Goal: Communication & Community: Answer question/provide support

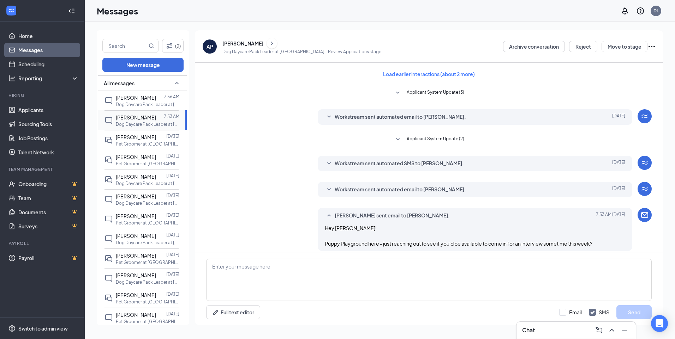
scroll to position [59, 0]
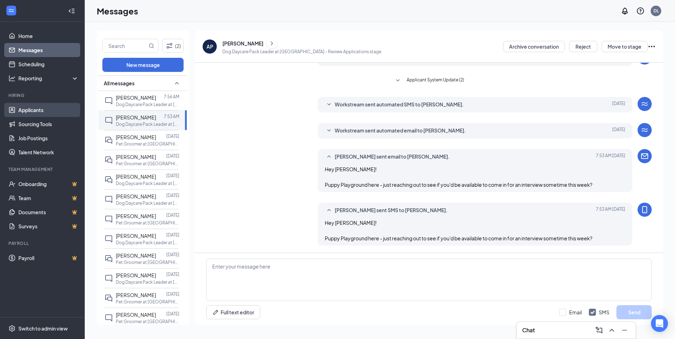
click at [47, 107] on link "Applicants" at bounding box center [48, 110] width 60 height 14
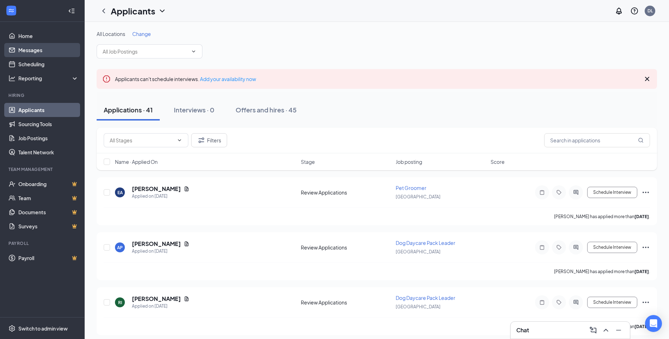
click at [37, 50] on link "Messages" at bounding box center [48, 50] width 60 height 14
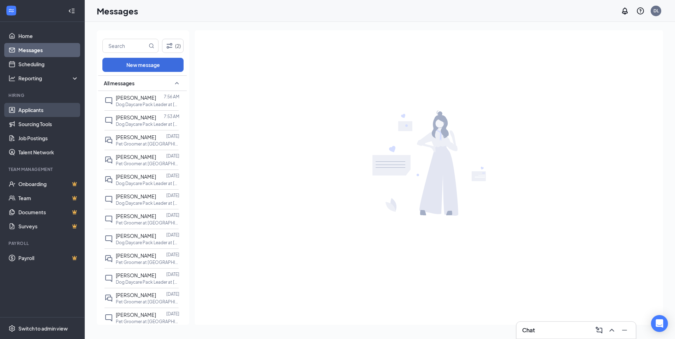
click at [36, 109] on link "Applicants" at bounding box center [48, 110] width 60 height 14
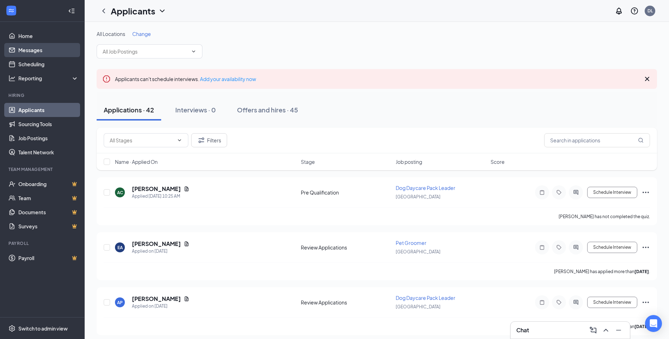
click at [30, 48] on link "Messages" at bounding box center [48, 50] width 60 height 14
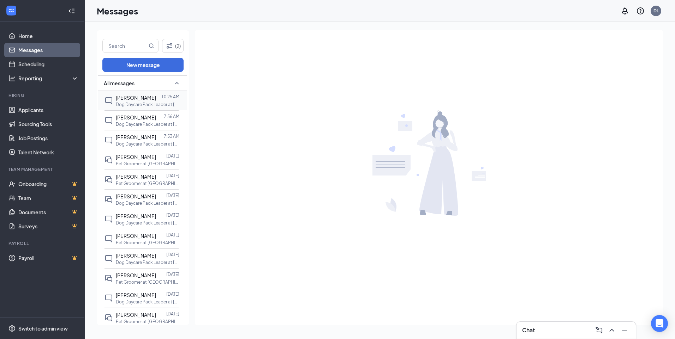
click at [139, 99] on span "[PERSON_NAME]" at bounding box center [136, 98] width 40 height 6
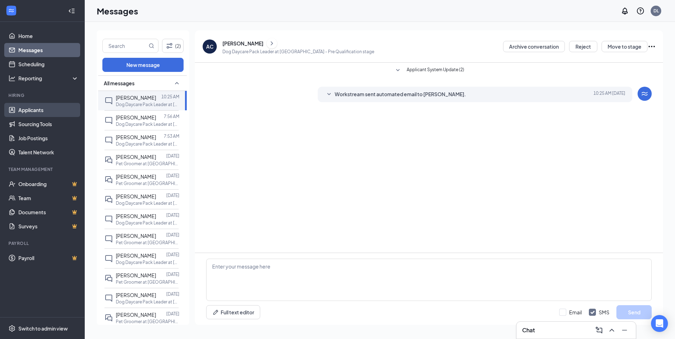
click at [39, 108] on link "Applicants" at bounding box center [48, 110] width 60 height 14
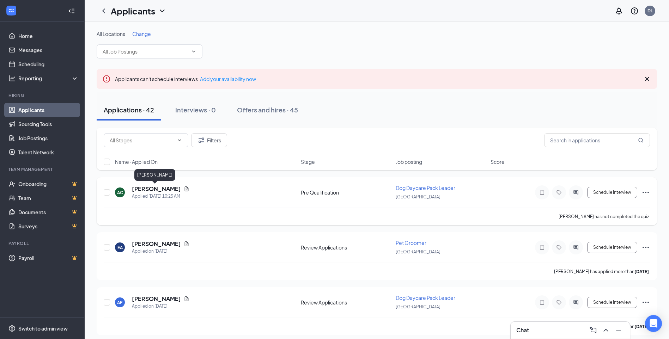
click at [149, 187] on h5 "[PERSON_NAME]" at bounding box center [156, 189] width 49 height 8
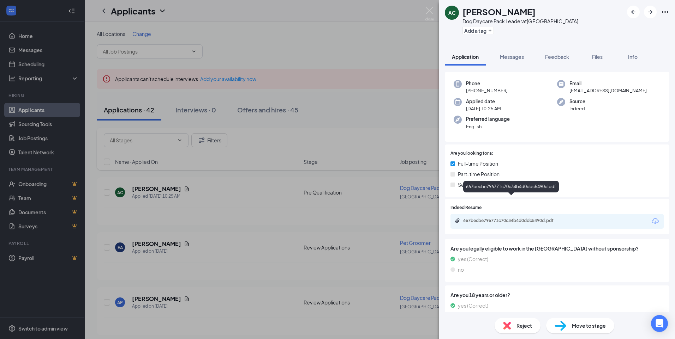
scroll to position [57, 0]
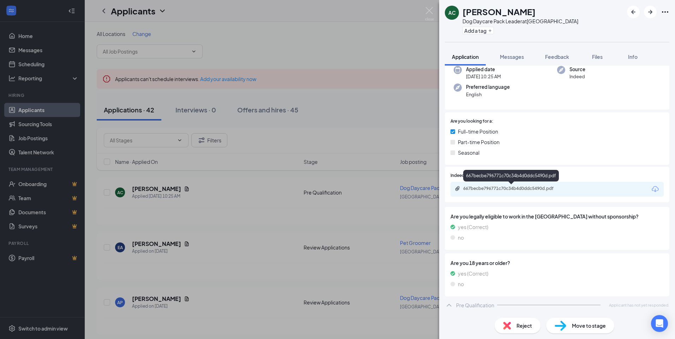
click at [515, 188] on div "667becbe796771c70c34b4d0ddc5490d.pdf" at bounding box center [512, 189] width 99 height 6
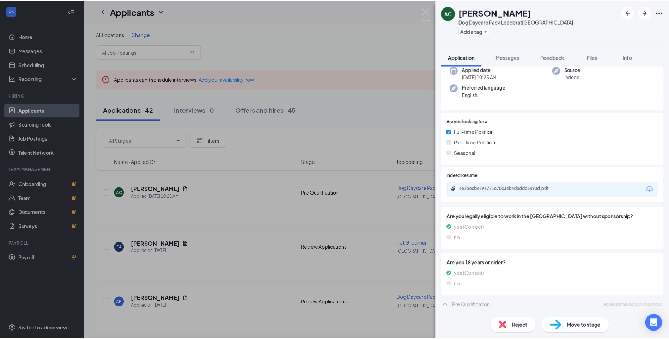
scroll to position [54, 0]
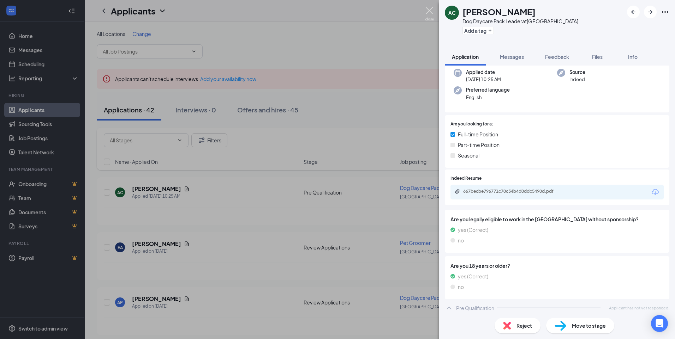
click at [430, 12] on img at bounding box center [429, 14] width 9 height 14
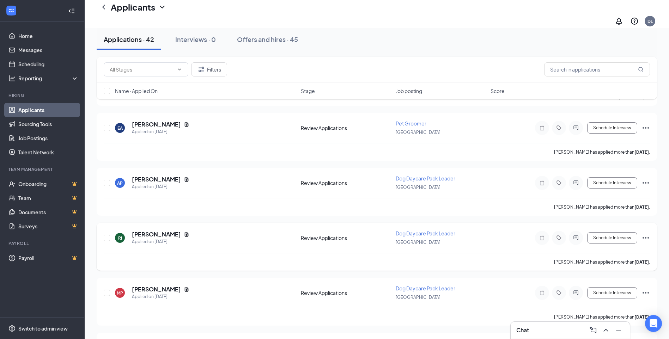
scroll to position [141, 0]
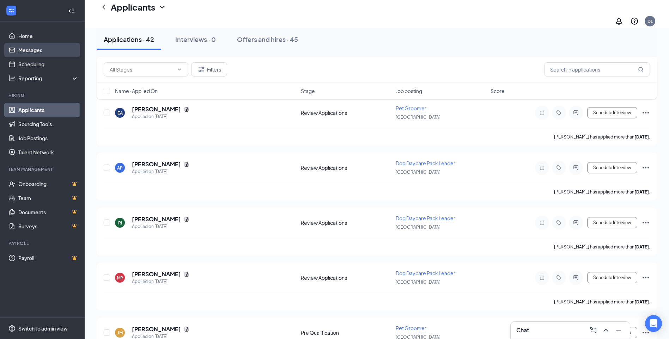
click at [27, 51] on link "Messages" at bounding box center [48, 50] width 60 height 14
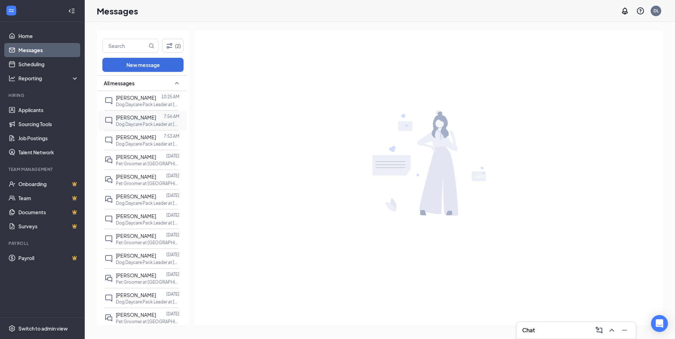
click at [144, 124] on p "Dog Daycare Pack Leader at [GEOGRAPHIC_DATA]" at bounding box center [148, 124] width 64 height 6
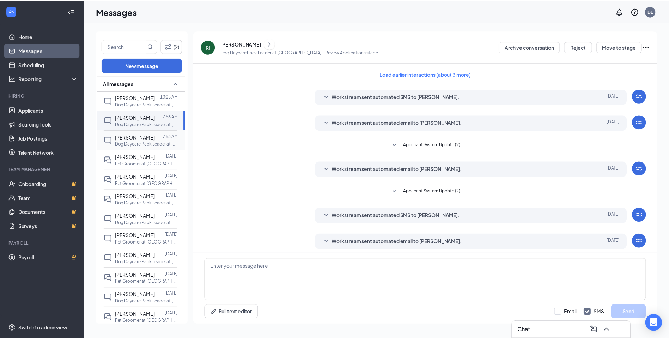
scroll to position [58, 0]
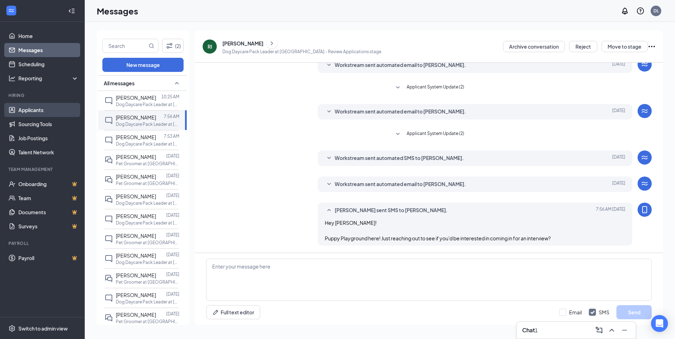
click at [50, 109] on link "Applicants" at bounding box center [48, 110] width 60 height 14
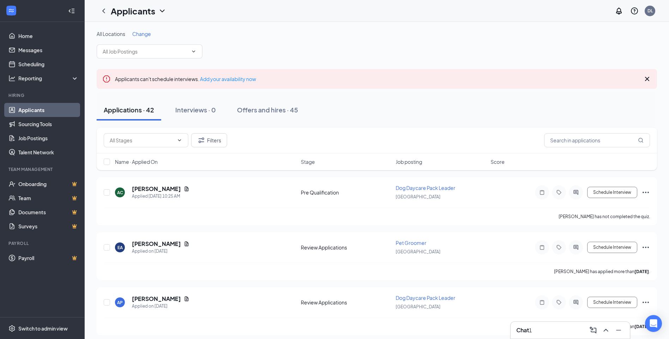
click at [565, 335] on div "Chat 1" at bounding box center [571, 330] width 108 height 11
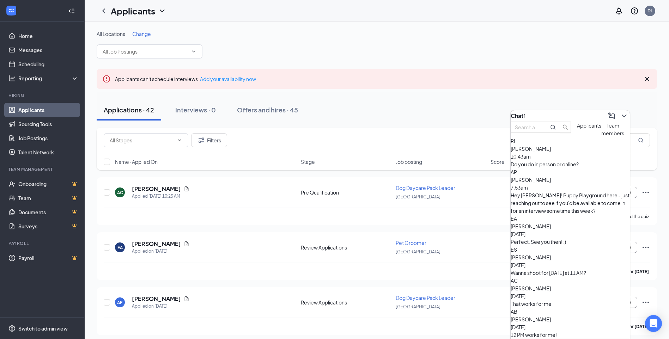
click at [551, 168] on div "Do you do in person or online?" at bounding box center [570, 165] width 119 height 8
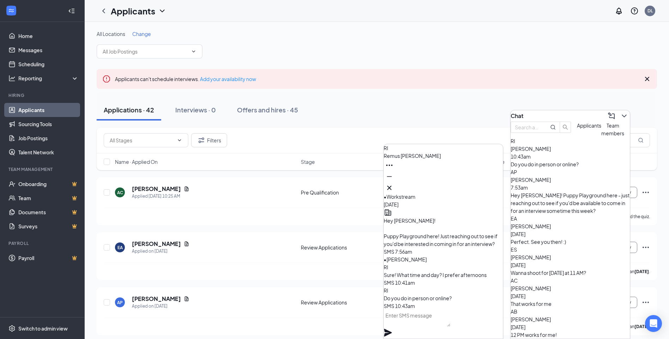
click at [409, 324] on textarea at bounding box center [417, 318] width 67 height 17
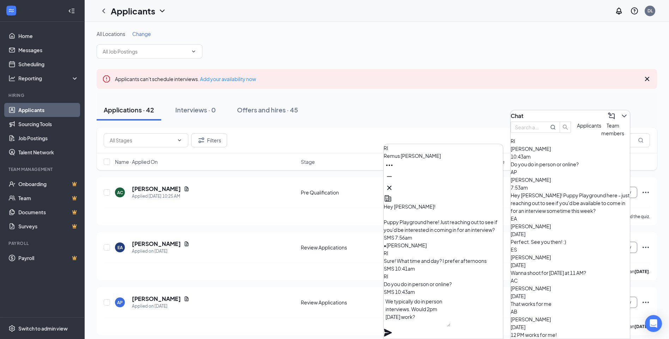
type textarea "We typically do in person interviews. Would 2pm [DATE] work?"
click at [392, 329] on icon "Plane" at bounding box center [388, 333] width 8 height 8
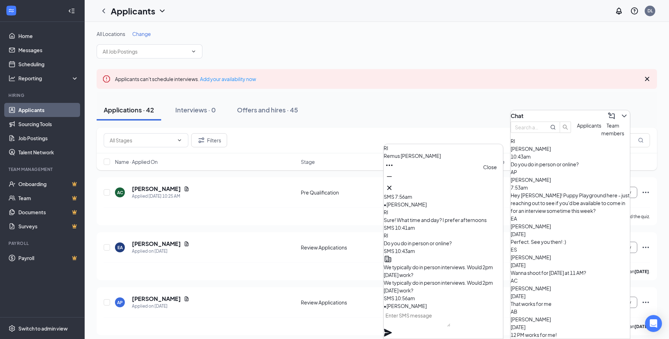
click at [392, 186] on icon "Cross" at bounding box center [389, 188] width 4 height 4
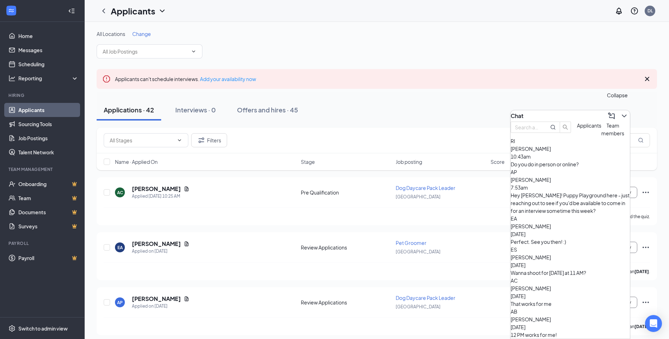
click at [620, 112] on icon "ChevronDown" at bounding box center [624, 116] width 8 height 8
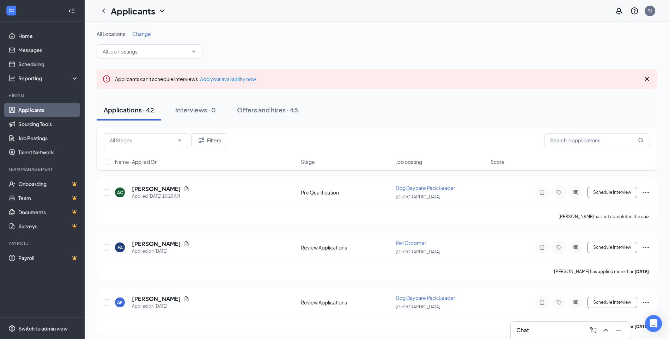
click at [563, 330] on div "Chat" at bounding box center [571, 330] width 108 height 11
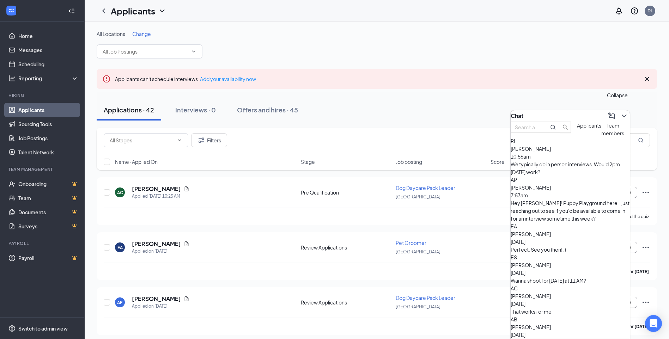
click at [622, 115] on icon "ChevronDown" at bounding box center [624, 116] width 5 height 3
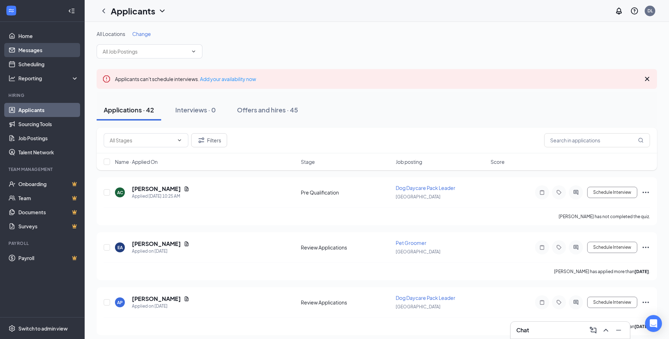
click at [56, 49] on link "Messages" at bounding box center [48, 50] width 60 height 14
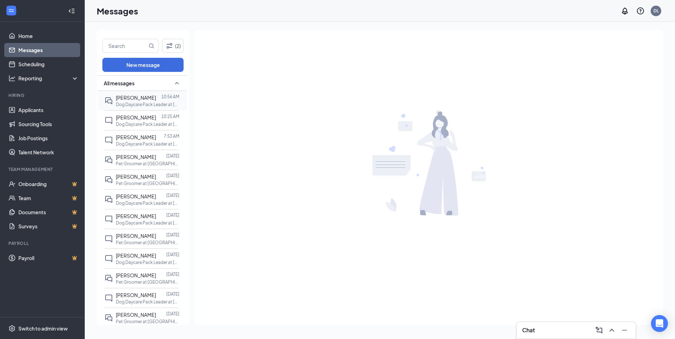
click at [133, 102] on p "Dog Daycare Pack Leader at [GEOGRAPHIC_DATA]" at bounding box center [148, 105] width 64 height 6
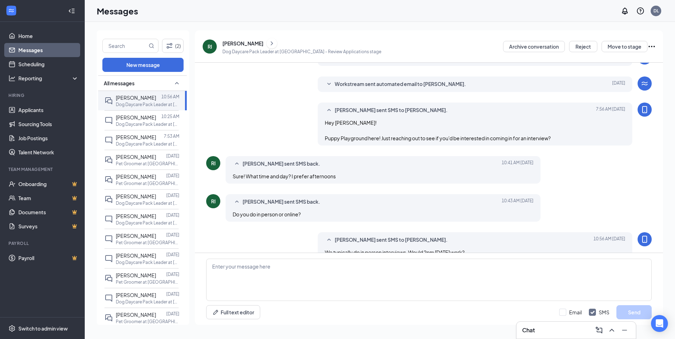
scroll to position [120, 0]
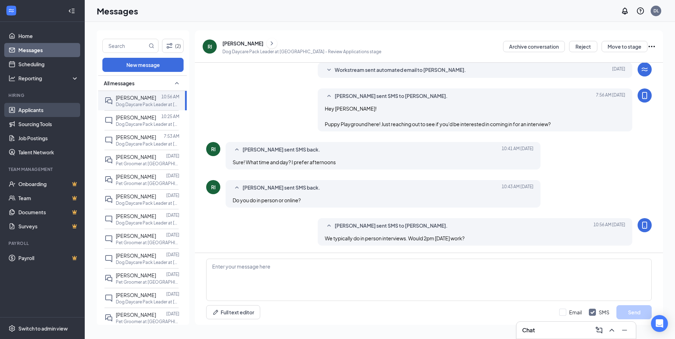
click at [32, 108] on link "Applicants" at bounding box center [48, 110] width 60 height 14
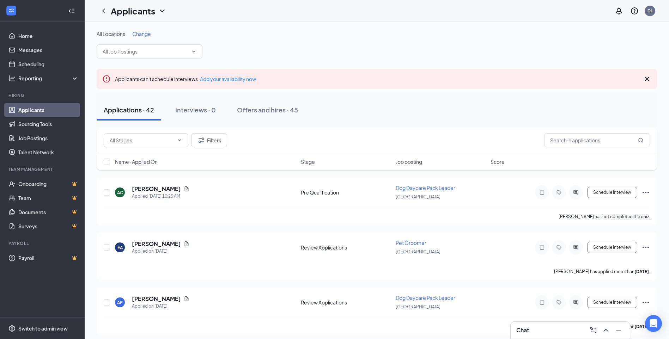
click at [649, 77] on icon "Cross" at bounding box center [647, 79] width 8 height 8
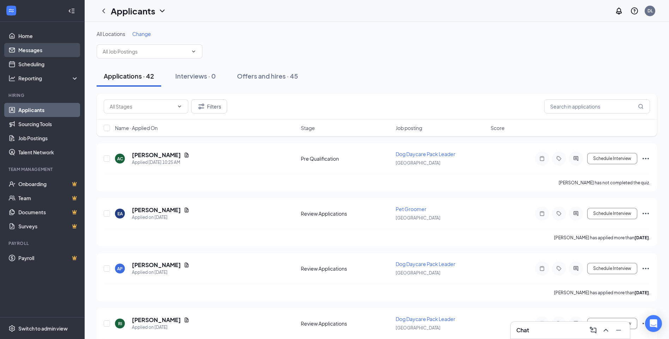
click at [41, 50] on link "Messages" at bounding box center [48, 50] width 60 height 14
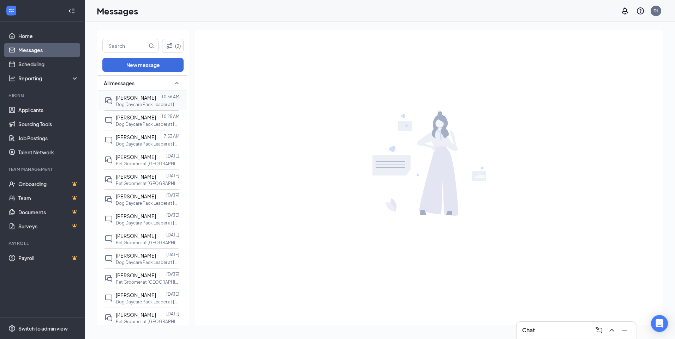
click at [144, 103] on p "Dog Daycare Pack Leader at [GEOGRAPHIC_DATA]" at bounding box center [148, 105] width 64 height 6
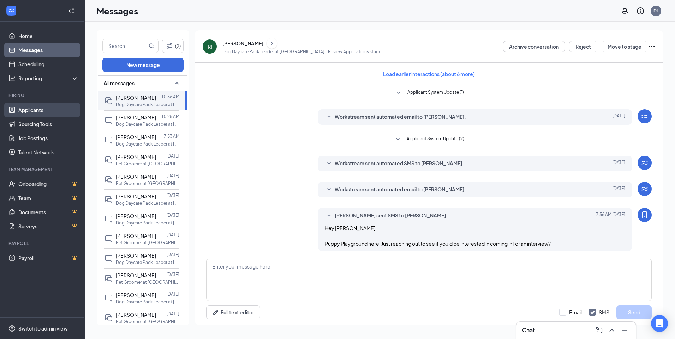
click at [42, 111] on link "Applicants" at bounding box center [48, 110] width 60 height 14
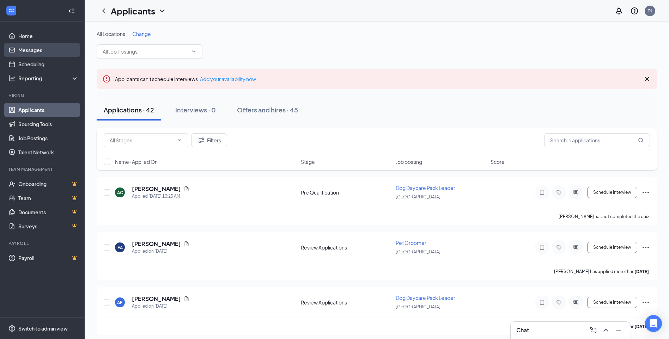
click at [40, 48] on link "Messages" at bounding box center [48, 50] width 60 height 14
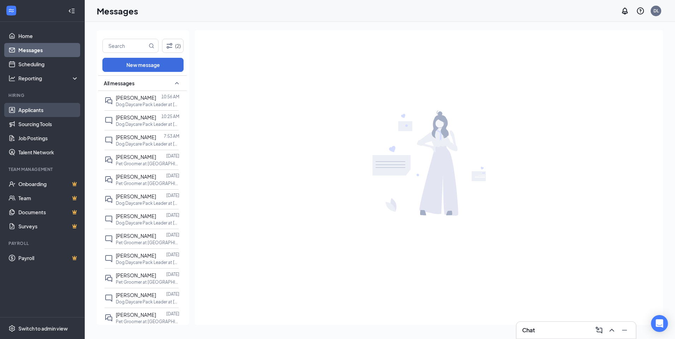
click at [41, 110] on link "Applicants" at bounding box center [48, 110] width 60 height 14
